Goal: Task Accomplishment & Management: Use online tool/utility

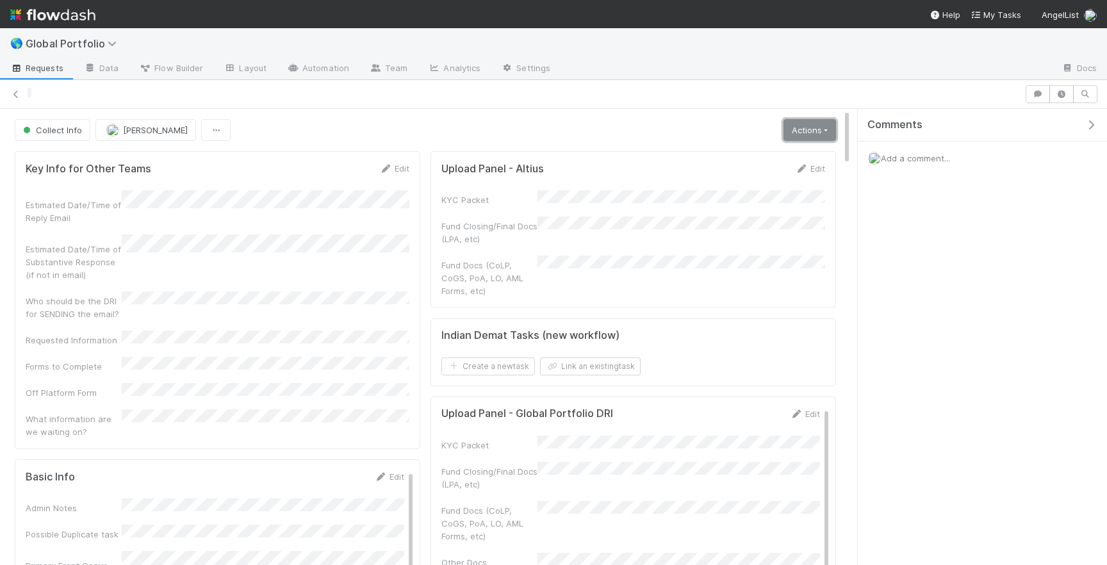
click at [818, 129] on link "Actions" at bounding box center [809, 130] width 53 height 22
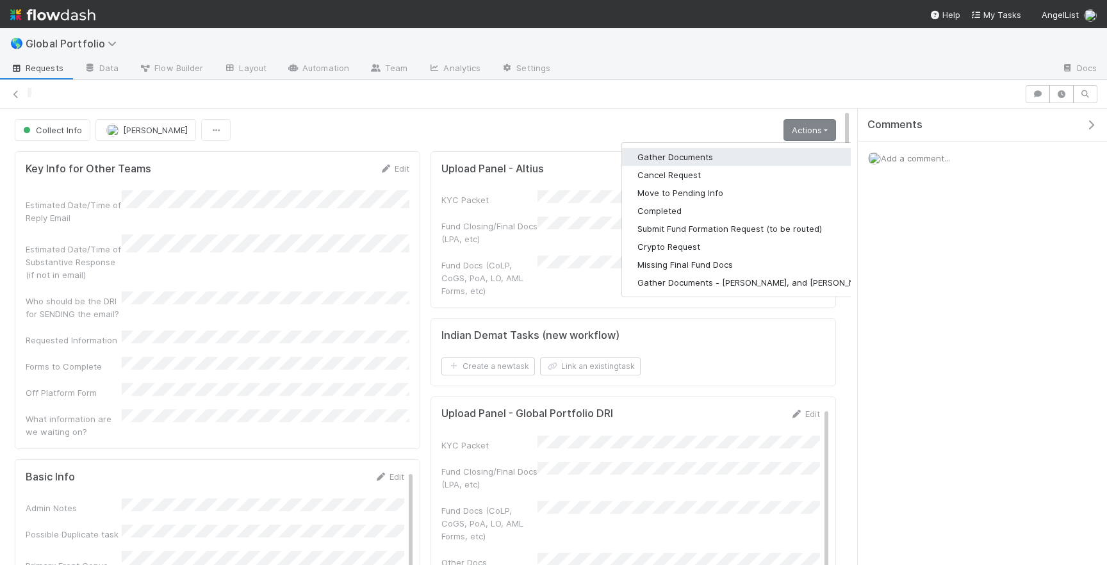
click at [726, 161] on button "Gather Documents" at bounding box center [756, 157] width 268 height 18
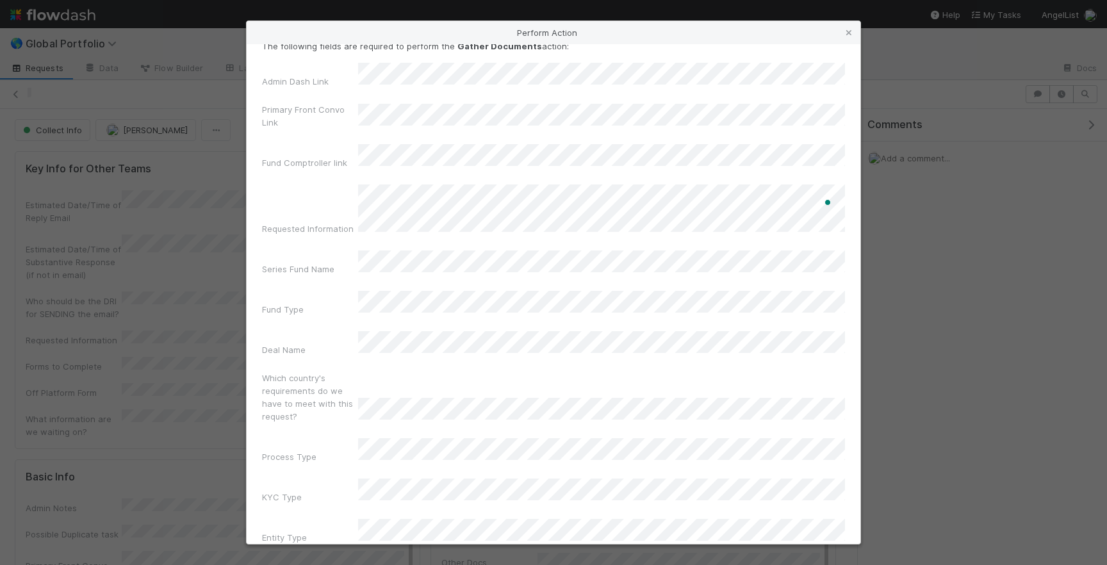
scroll to position [41, 0]
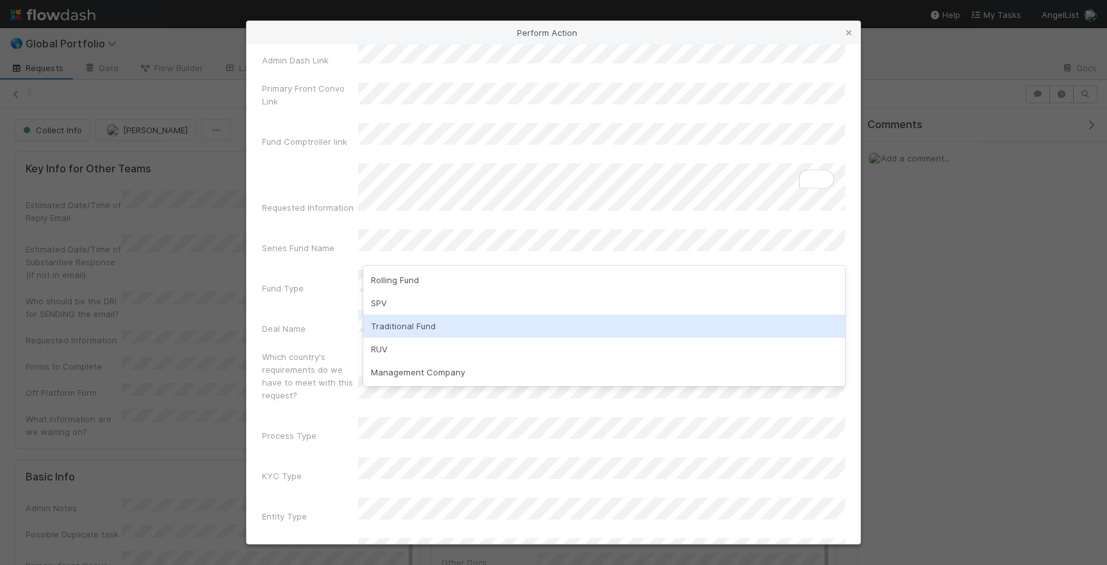
click at [415, 325] on div "Traditional Fund" at bounding box center [604, 325] width 482 height 23
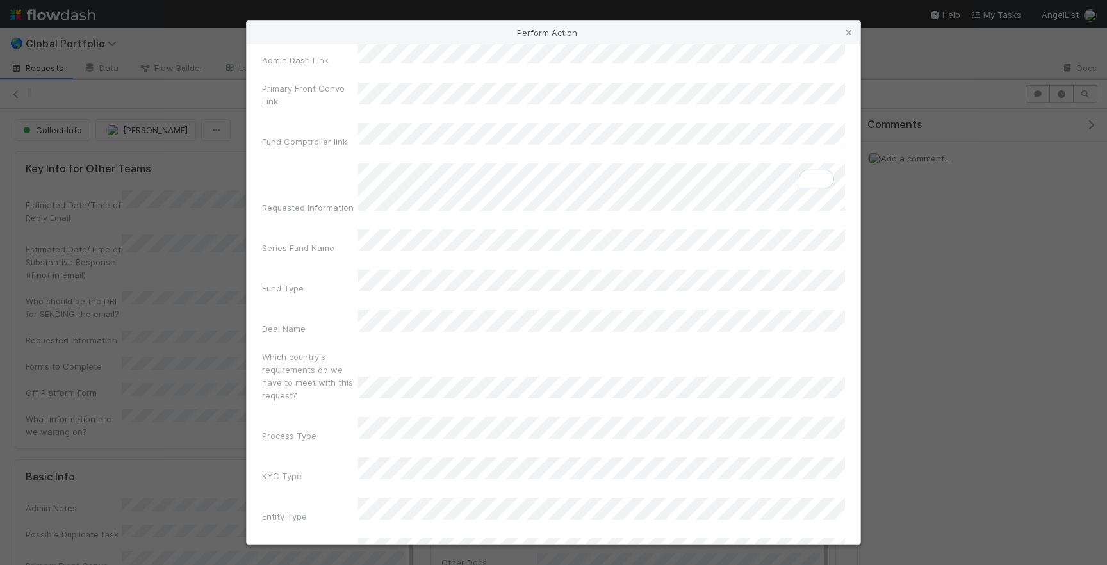
scroll to position [40, 0]
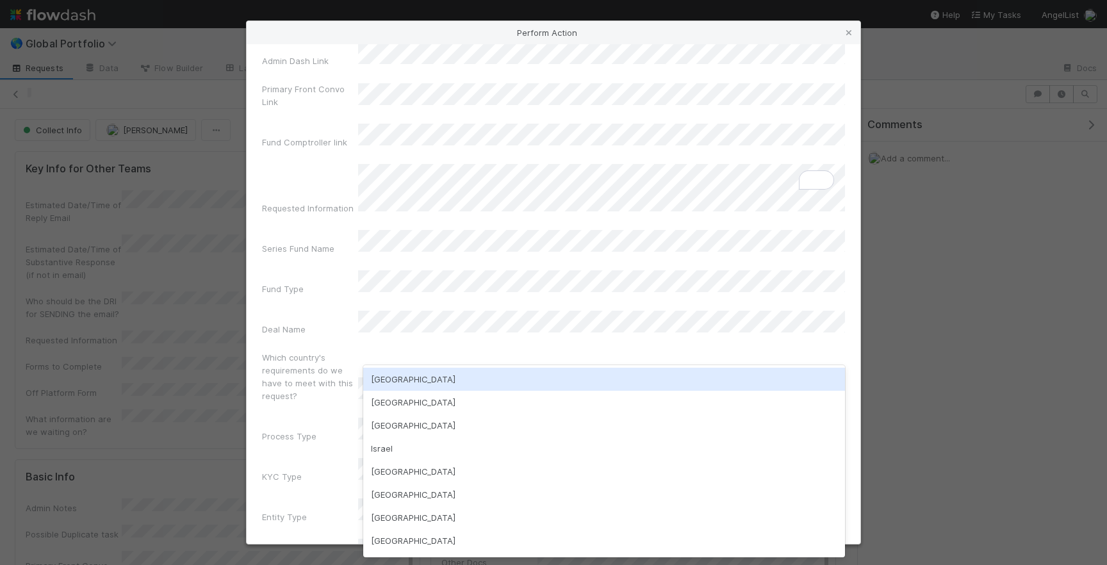
click at [425, 382] on div "[GEOGRAPHIC_DATA]" at bounding box center [604, 379] width 482 height 23
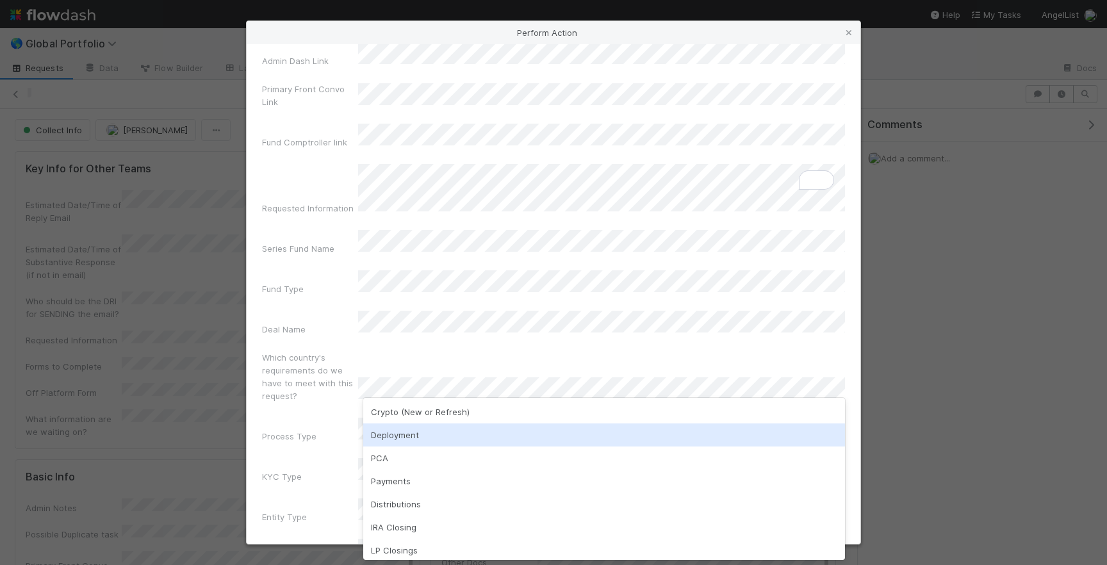
click at [407, 432] on div "Deployment" at bounding box center [604, 434] width 482 height 23
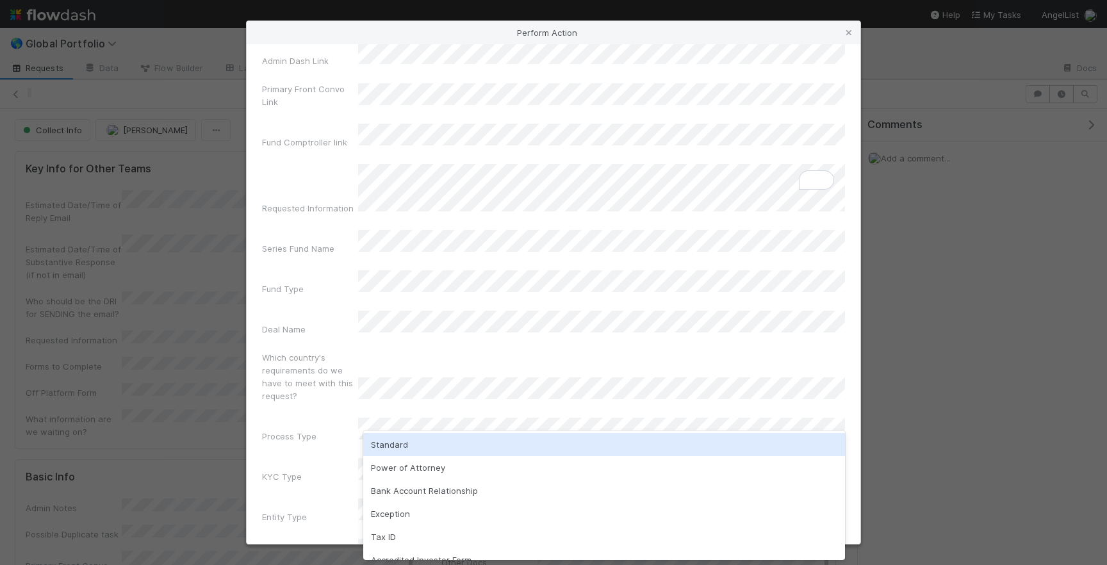
click at [408, 445] on div "Standard" at bounding box center [604, 444] width 482 height 23
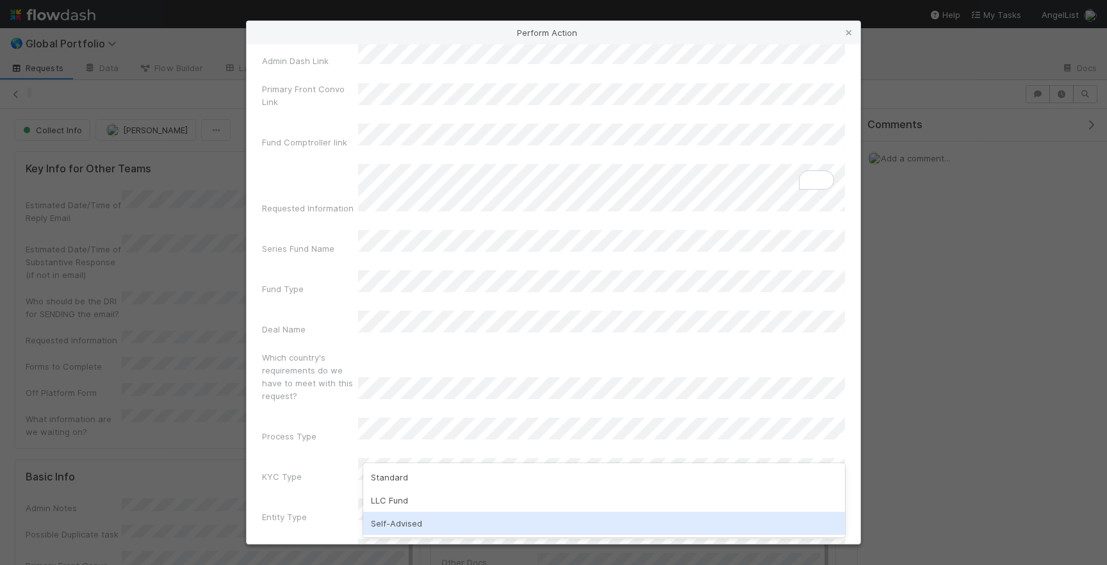
click at [397, 518] on div "Self-Advised" at bounding box center [604, 523] width 482 height 23
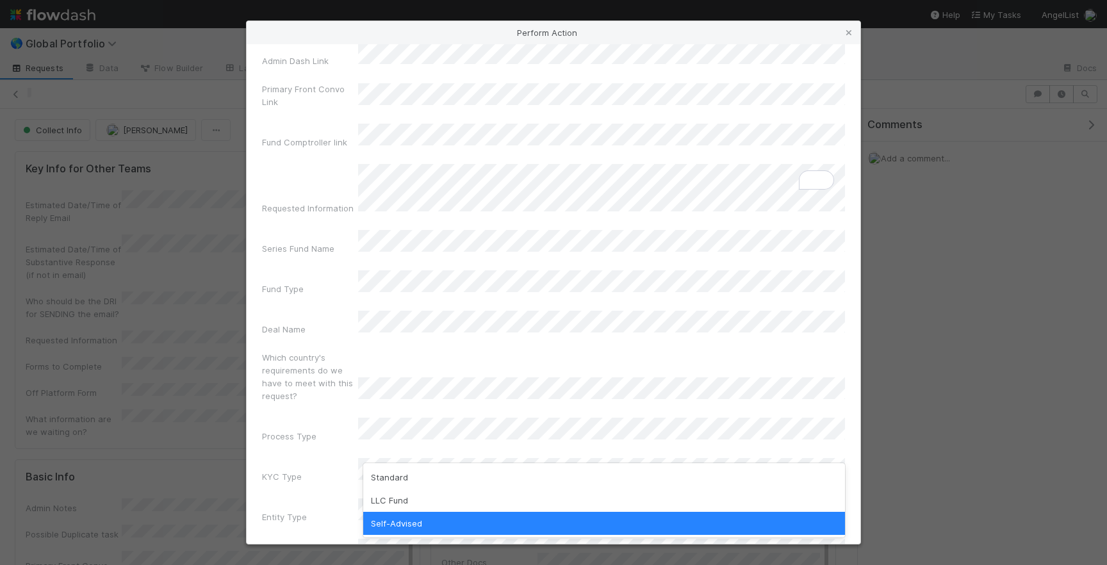
click at [267, 430] on label"] "Process Type" at bounding box center [289, 436] width 54 height 13
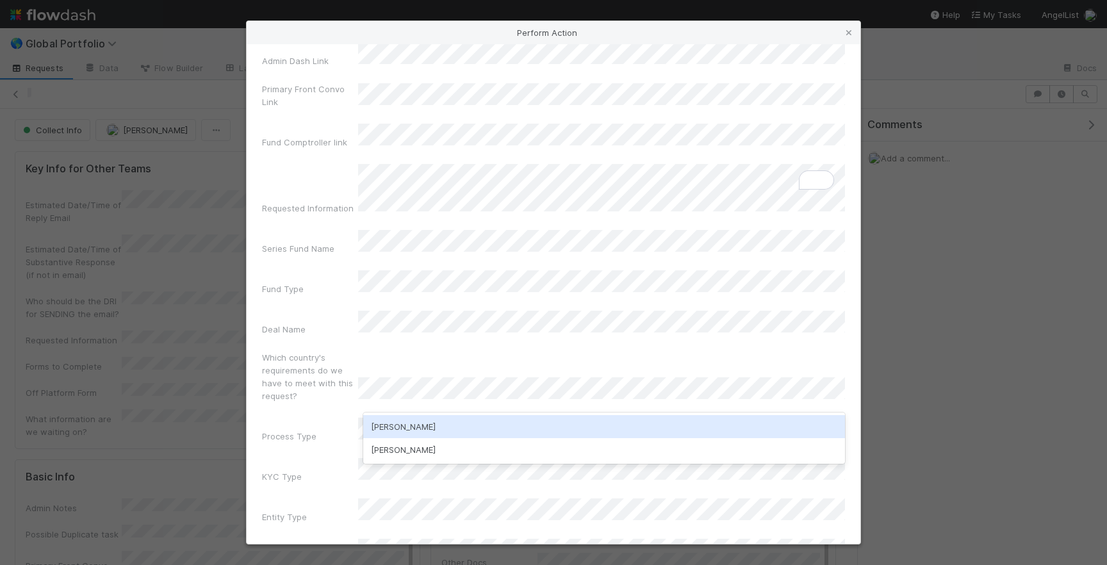
click at [428, 419] on div "[PERSON_NAME]" at bounding box center [604, 426] width 482 height 23
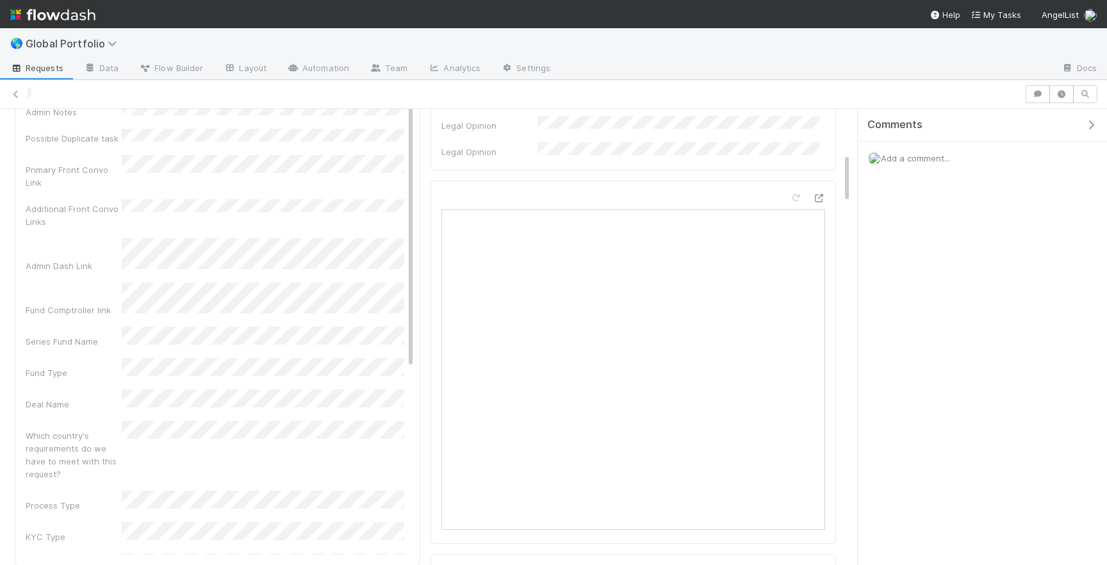
scroll to position [0, 0]
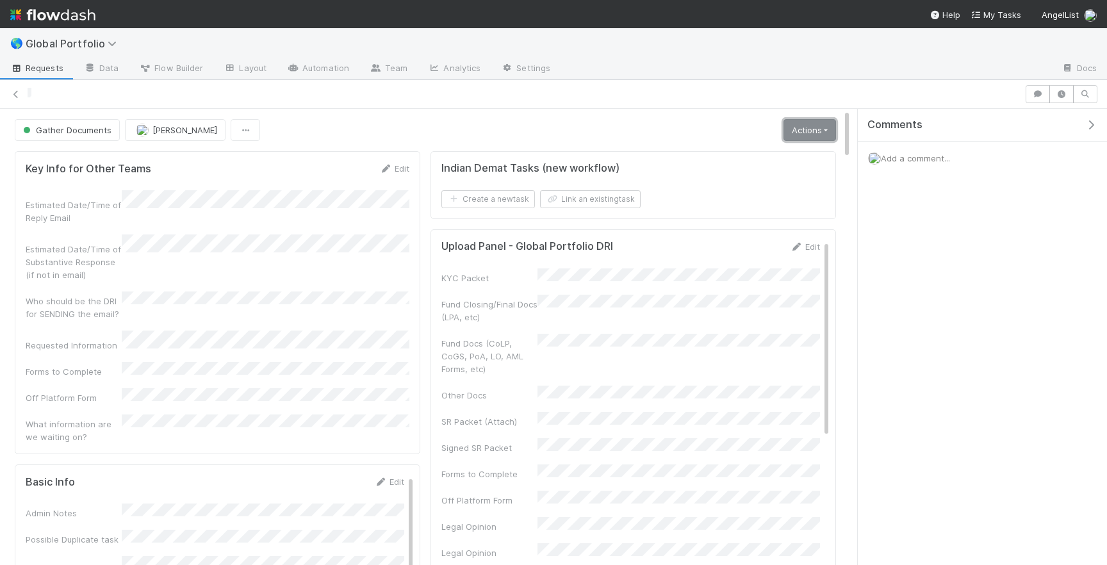
click at [808, 129] on link "Actions" at bounding box center [809, 130] width 53 height 22
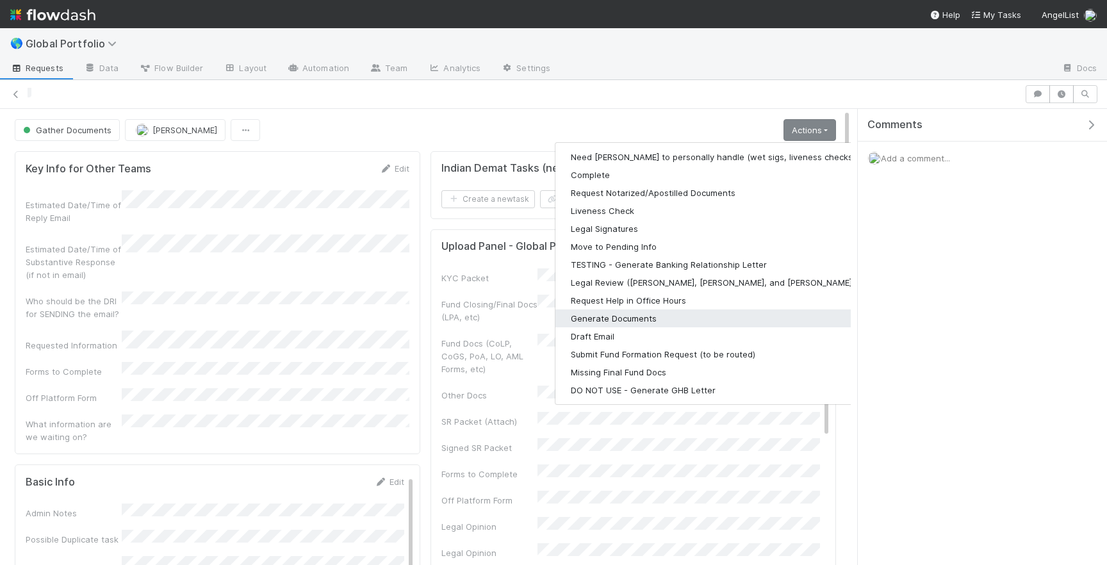
click at [634, 318] on button "Generate Documents" at bounding box center [721, 318] width 333 height 18
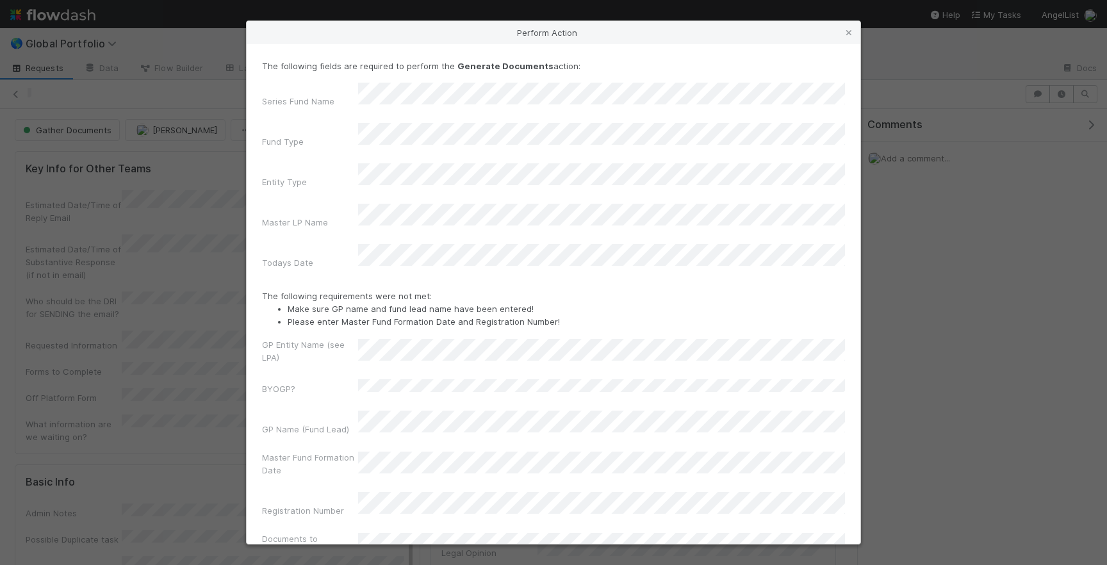
click at [401, 338] on div "GP Entity Name (see LPA)" at bounding box center [553, 353] width 583 height 31
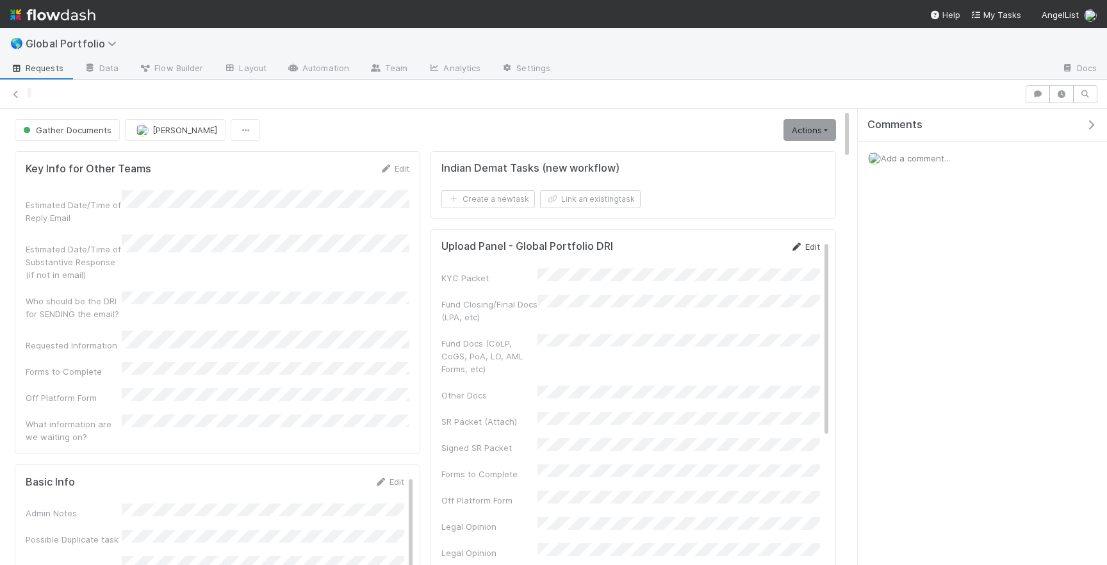
click at [802, 247] on link "Edit" at bounding box center [805, 246] width 30 height 10
click at [745, 249] on button "Save" at bounding box center [751, 251] width 37 height 22
click at [79, 131] on span "Gather Documents" at bounding box center [65, 130] width 91 height 10
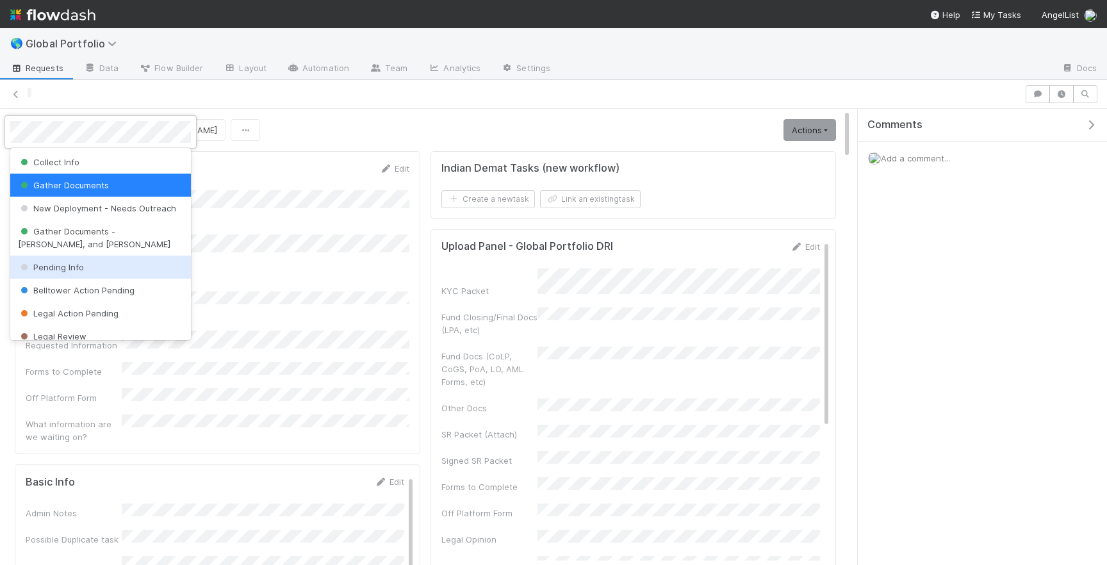
click at [76, 265] on span "Pending Info" at bounding box center [51, 267] width 66 height 10
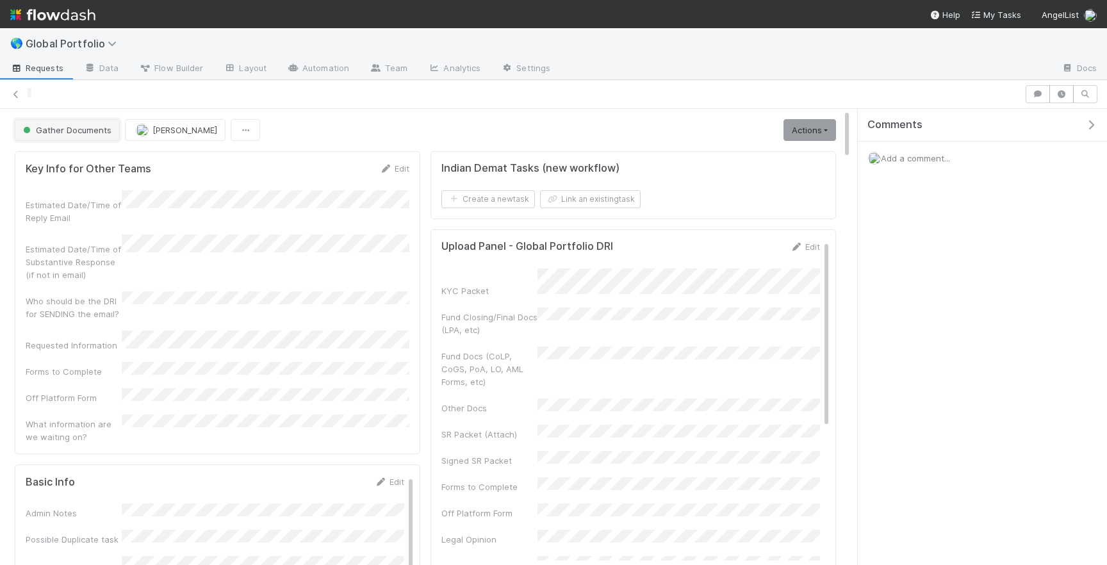
click at [51, 122] on button "Gather Documents" at bounding box center [67, 130] width 105 height 22
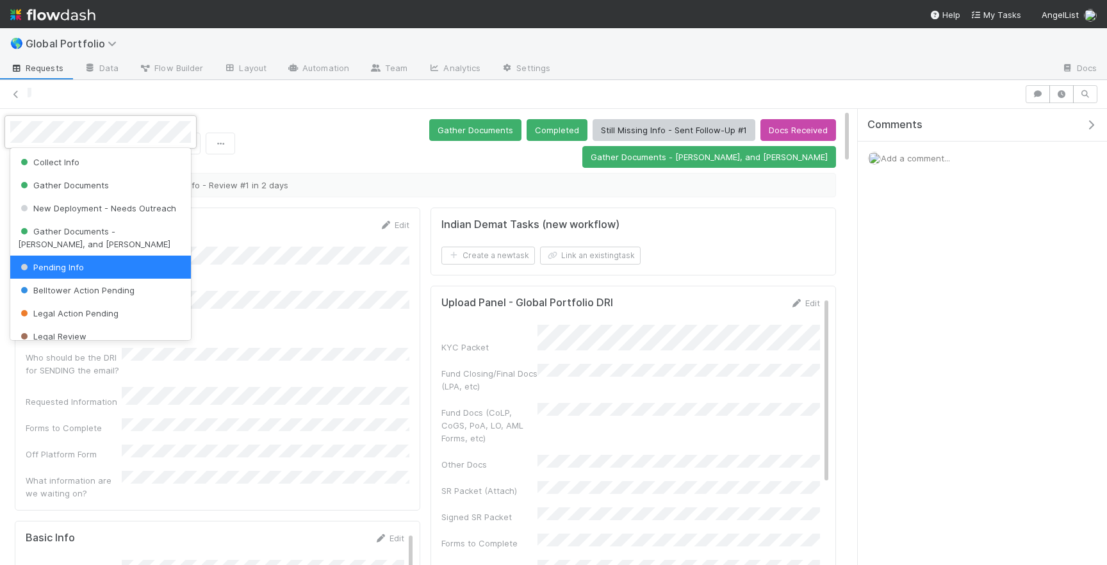
click at [85, 266] on div "Pending Info" at bounding box center [100, 267] width 181 height 23
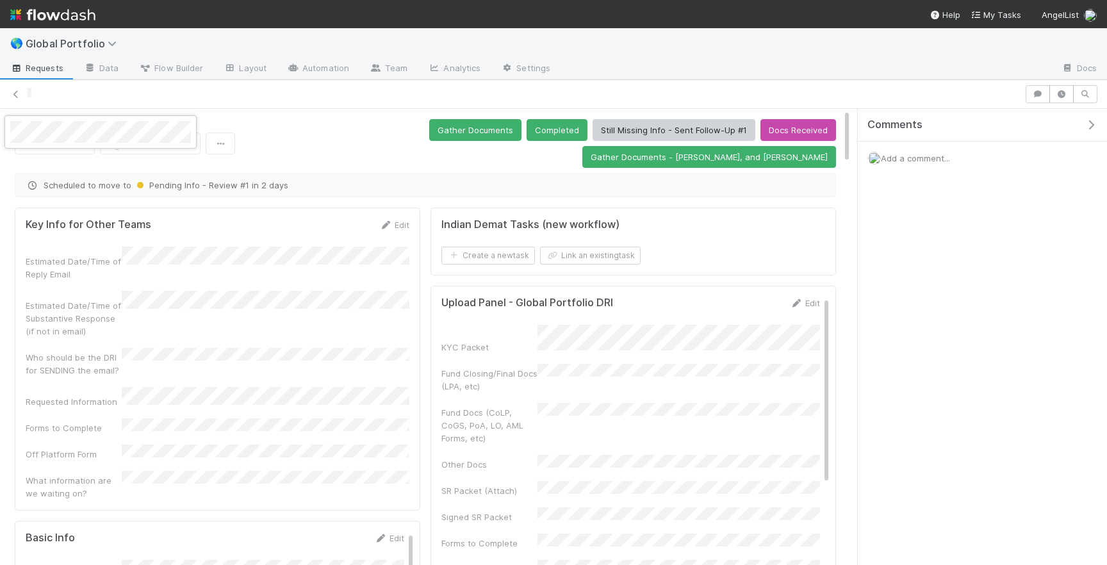
click at [258, 180] on div at bounding box center [553, 282] width 1107 height 565
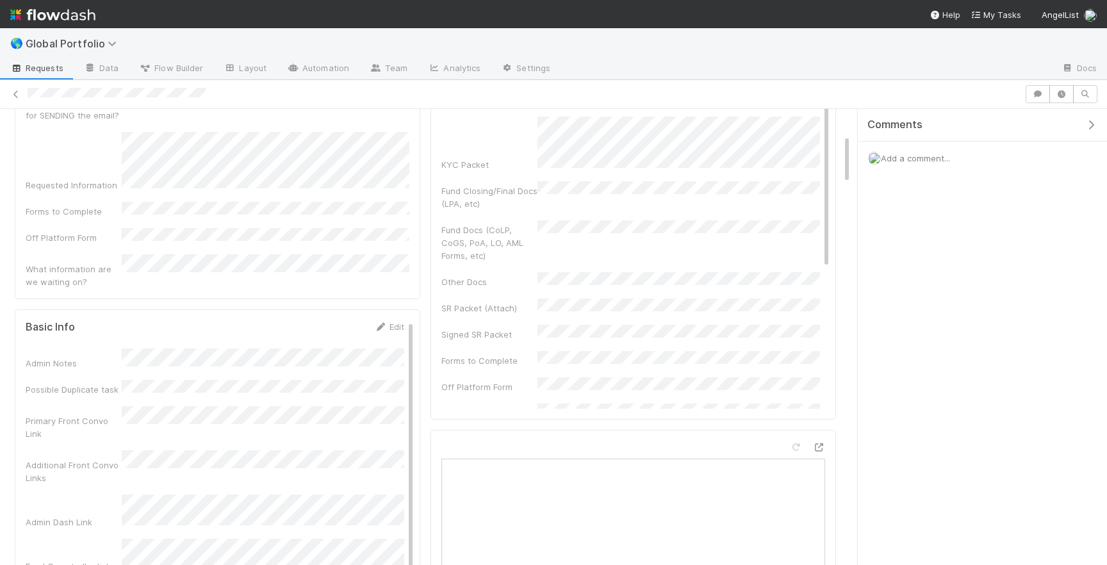
scroll to position [234, 0]
